Goal: Task Accomplishment & Management: Use online tool/utility

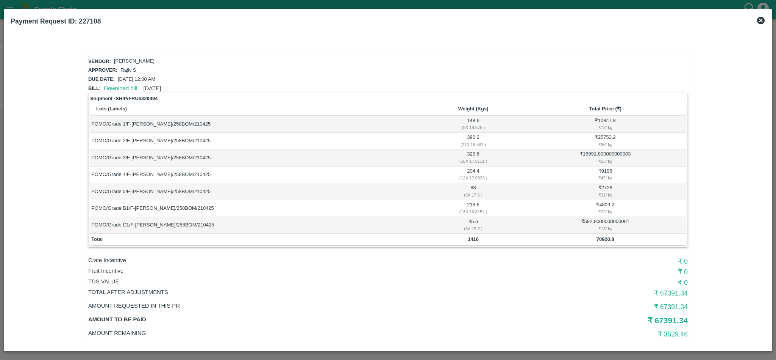
click at [761, 23] on icon at bounding box center [762, 21] width 8 height 8
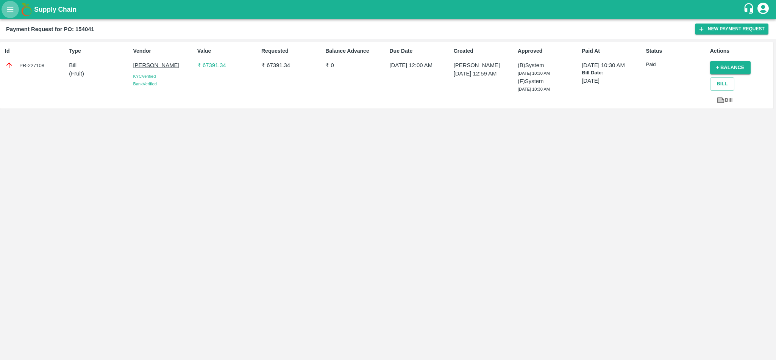
click at [15, 15] on button "open drawer" at bounding box center [10, 9] width 17 height 17
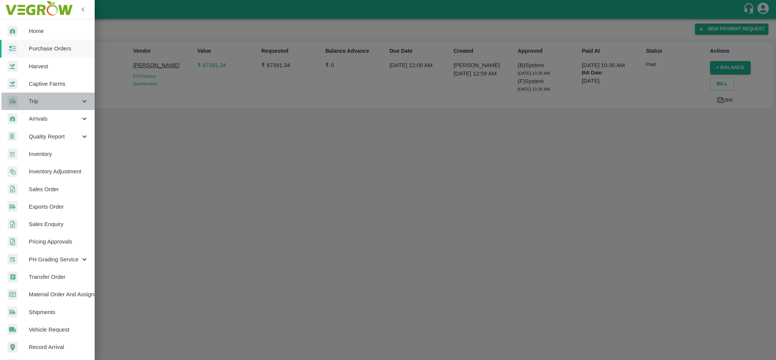
click at [49, 102] on span "Trip" at bounding box center [55, 101] width 52 height 8
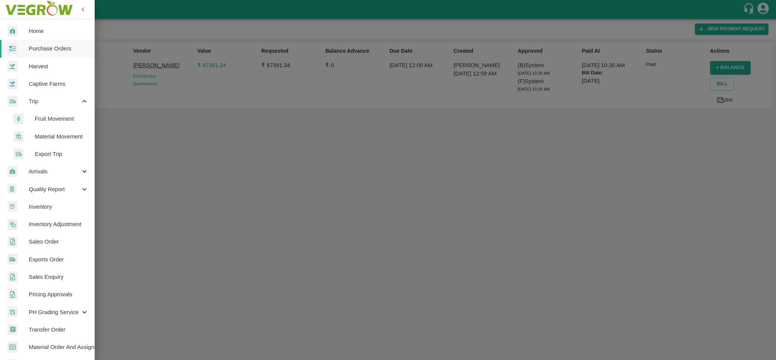
click at [52, 136] on span "Material Movement" at bounding box center [62, 136] width 54 height 8
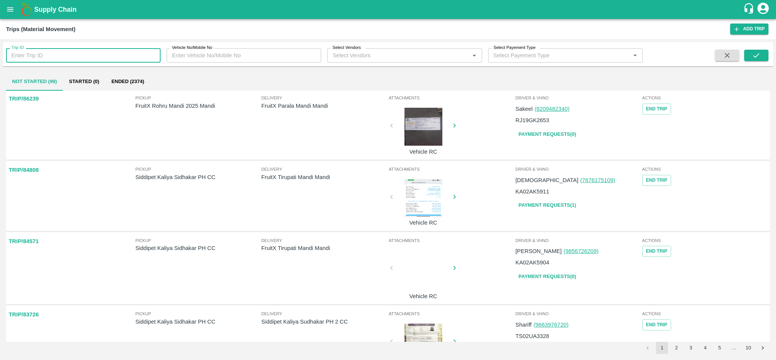
click at [66, 54] on input "Trip ID" at bounding box center [83, 55] width 155 height 14
paste input "87772"
type input "87772"
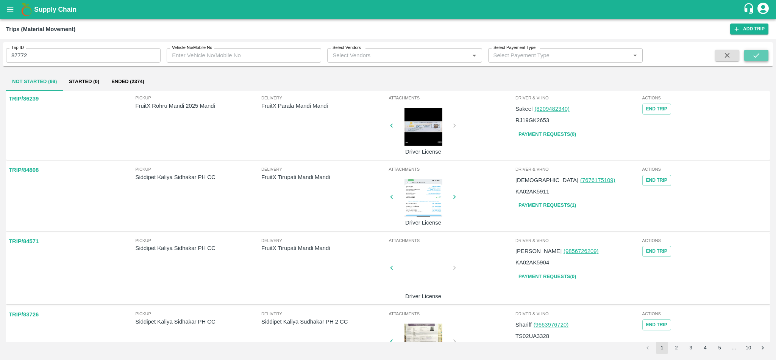
click at [765, 55] on button "submit" at bounding box center [757, 55] width 24 height 11
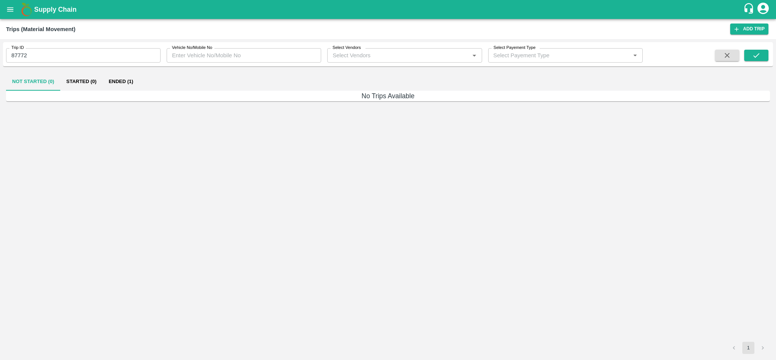
click at [121, 80] on button "Ended (1)" at bounding box center [121, 81] width 37 height 18
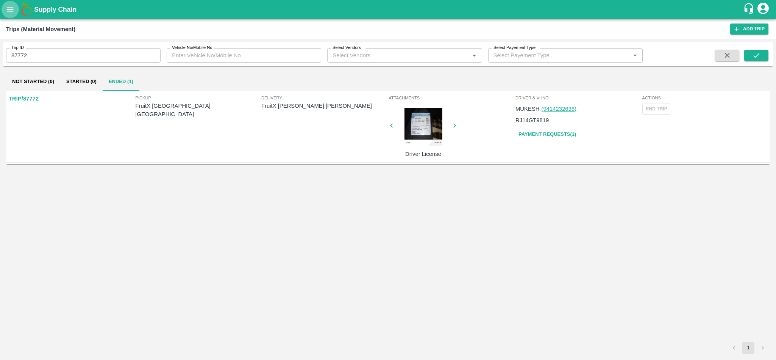
click at [13, 9] on icon "open drawer" at bounding box center [10, 9] width 8 height 8
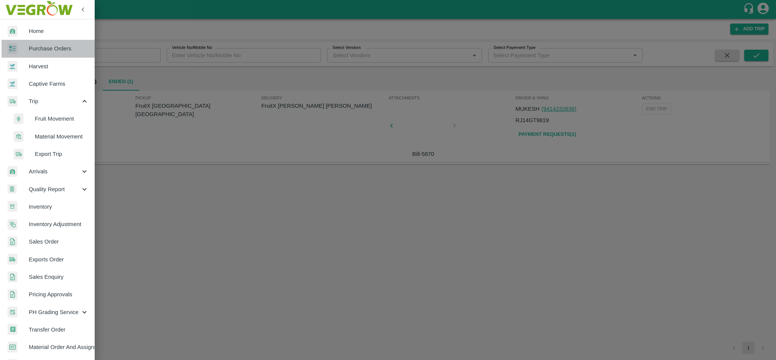
click at [49, 53] on span "Purchase Orders" at bounding box center [59, 48] width 60 height 8
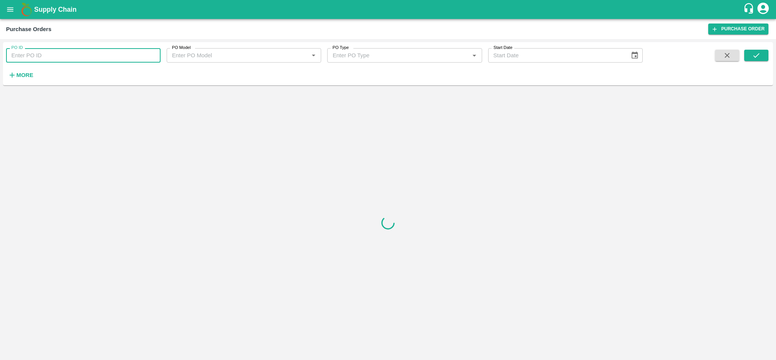
click at [78, 55] on input "PO ID" at bounding box center [83, 55] width 155 height 14
paste input "257770"
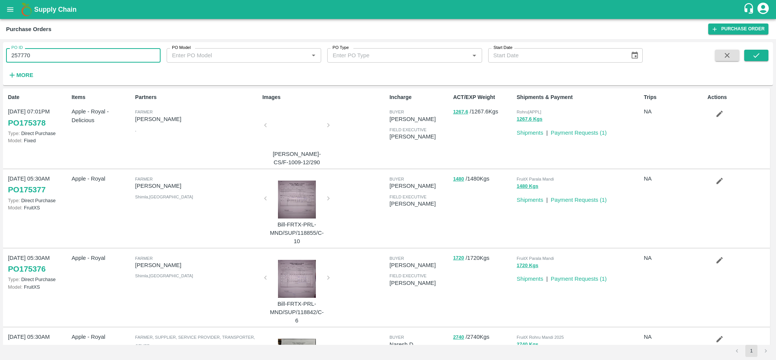
click at [104, 57] on input "257770" at bounding box center [83, 55] width 155 height 14
paste input "text"
click at [759, 53] on icon "submit" at bounding box center [757, 55] width 8 height 8
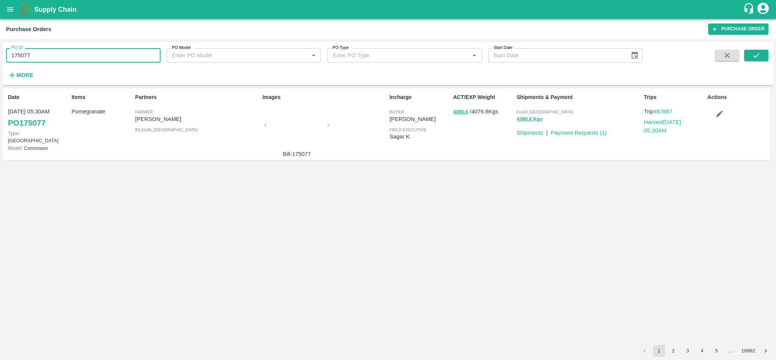
click at [65, 57] on input "175077" at bounding box center [83, 55] width 155 height 14
paste input "text"
click at [758, 55] on icon "submit" at bounding box center [757, 55] width 6 height 5
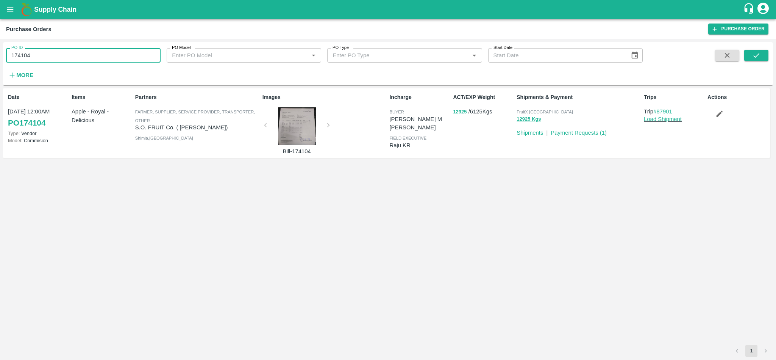
click at [103, 52] on input "174104" at bounding box center [83, 55] width 155 height 14
paste input "text"
click at [132, 58] on input "257803" at bounding box center [83, 55] width 155 height 14
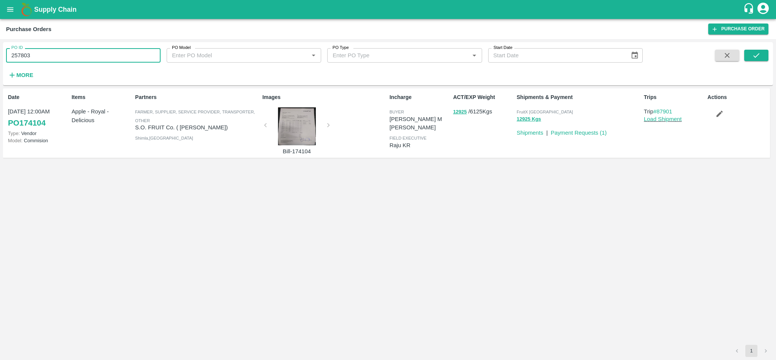
paste input "text"
type input "173337"
click at [759, 57] on icon "submit" at bounding box center [757, 55] width 8 height 8
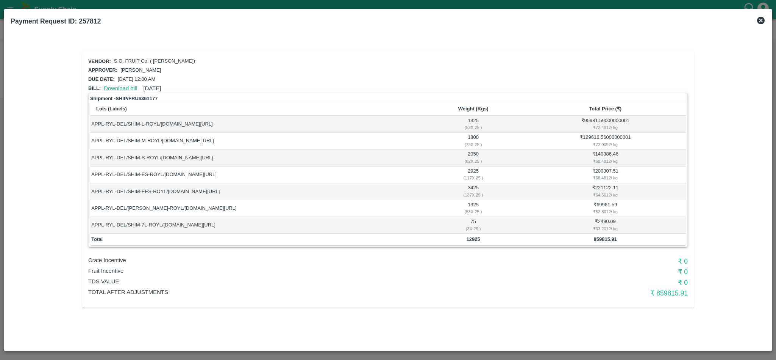
click at [118, 87] on link "Download bill" at bounding box center [120, 88] width 33 height 6
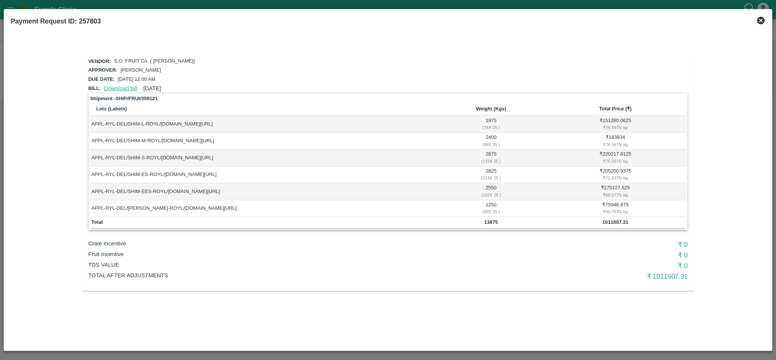
click at [118, 89] on link "Download bill" at bounding box center [120, 88] width 33 height 6
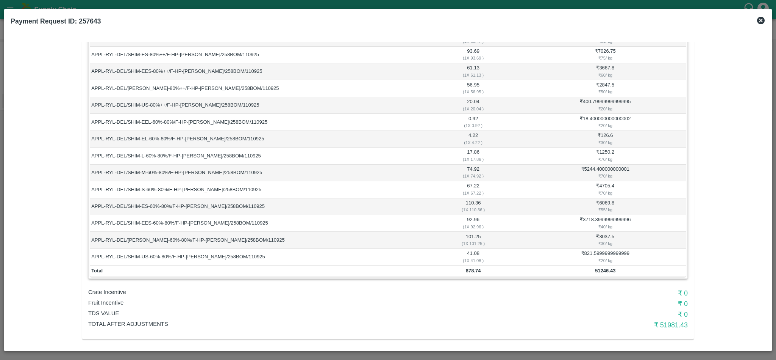
scroll to position [160, 0]
